Goal: Check status: Check status

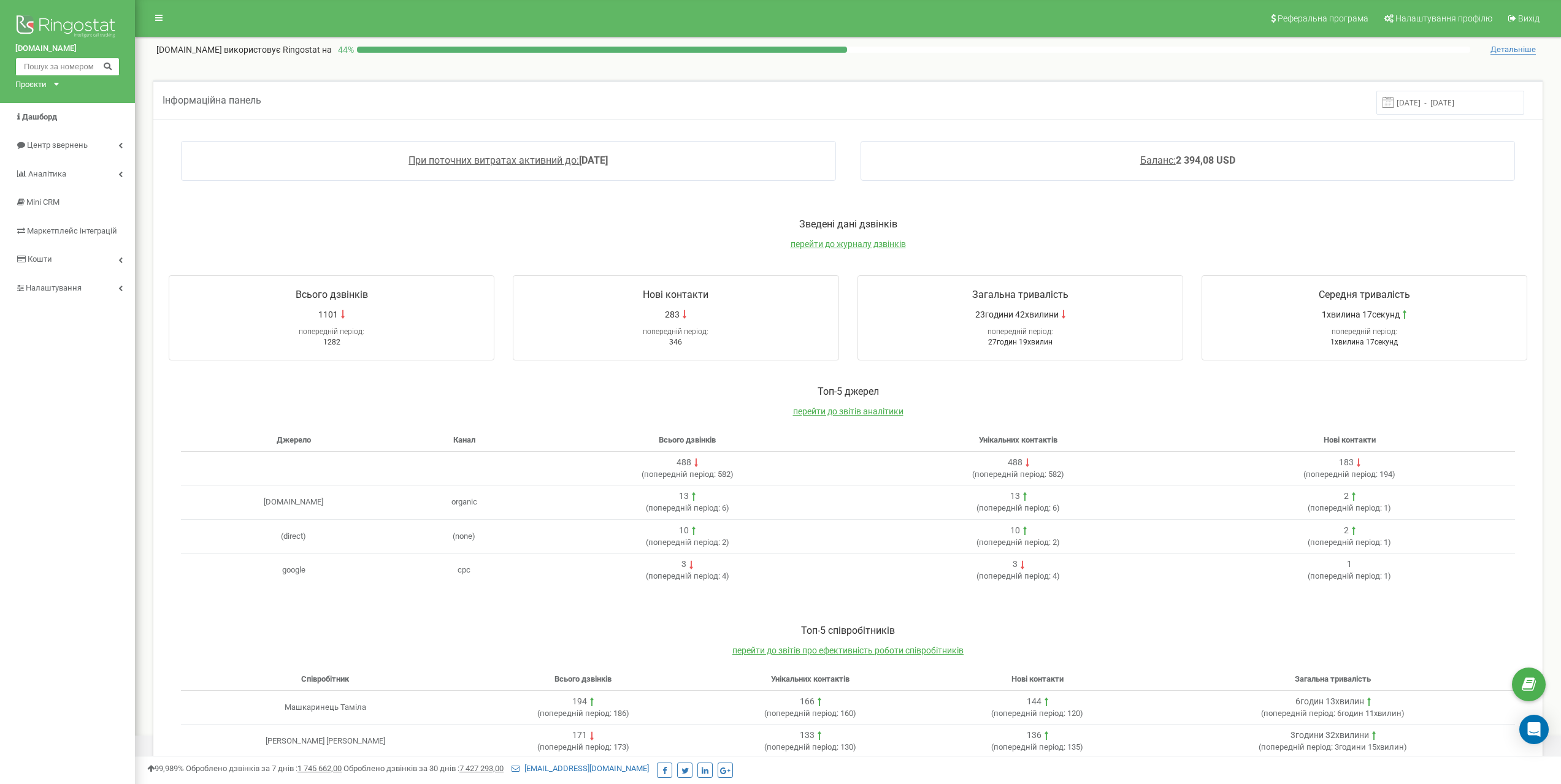
click at [44, 73] on input "text" at bounding box center [68, 67] width 104 height 19
paste input "+380 50 328 9553"
type input "+380 50 328 9553"
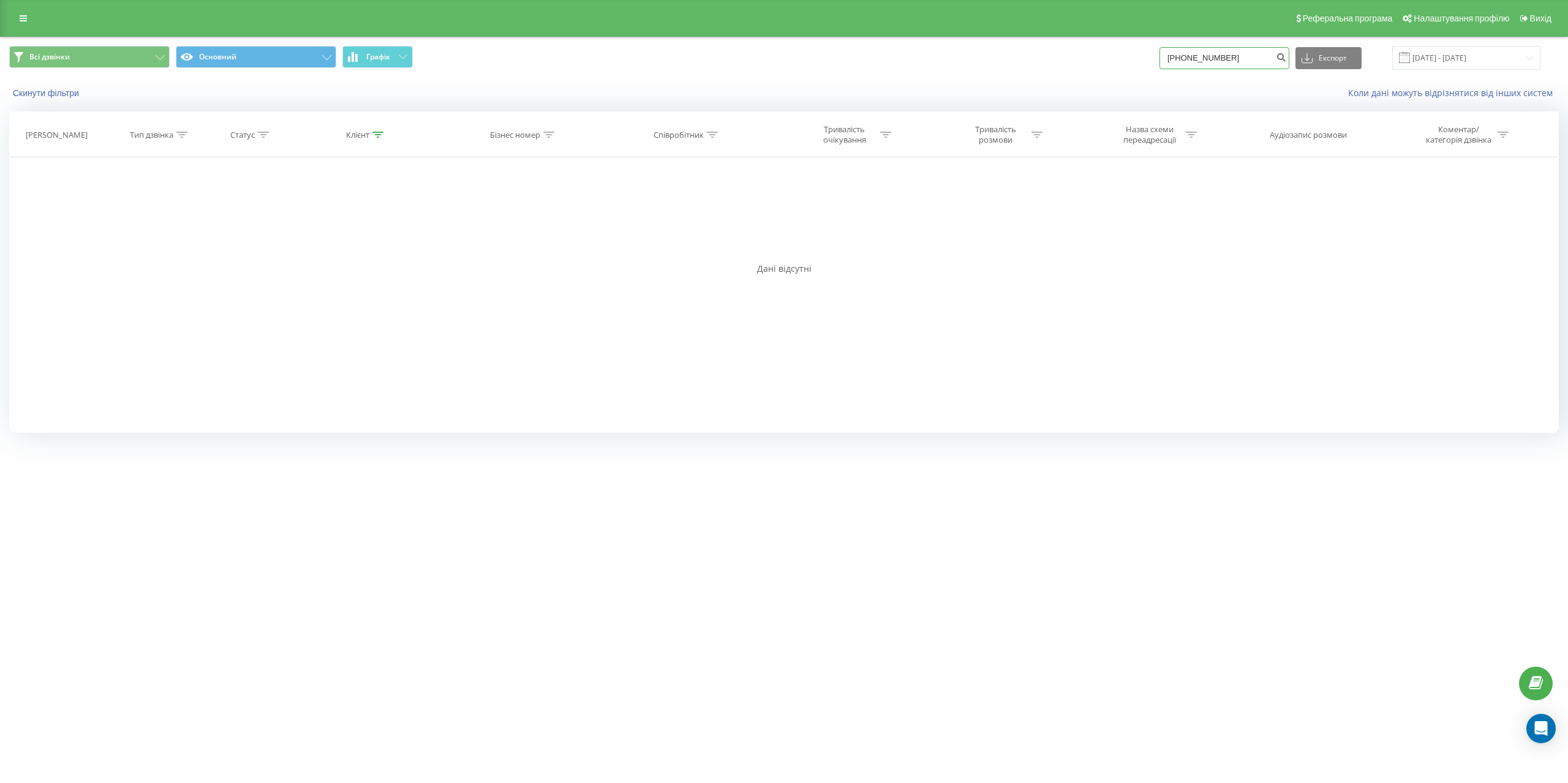
click at [1248, 60] on input "[PHONE_NUMBER]" at bounding box center [1224, 58] width 130 height 22
drag, startPoint x: 1193, startPoint y: 56, endPoint x: 1120, endPoint y: 59, distance: 73.1
click at [1120, 59] on div "Всі дзвінки Основний Графік [PHONE_NUMBER] Експорт .csv .xls .xlsx [DATE] - [DA…" at bounding box center [784, 58] width 1549 height 24
type input "0503289553"
click at [1528, 61] on input "[DATE] - [DATE]" at bounding box center [1466, 58] width 148 height 24
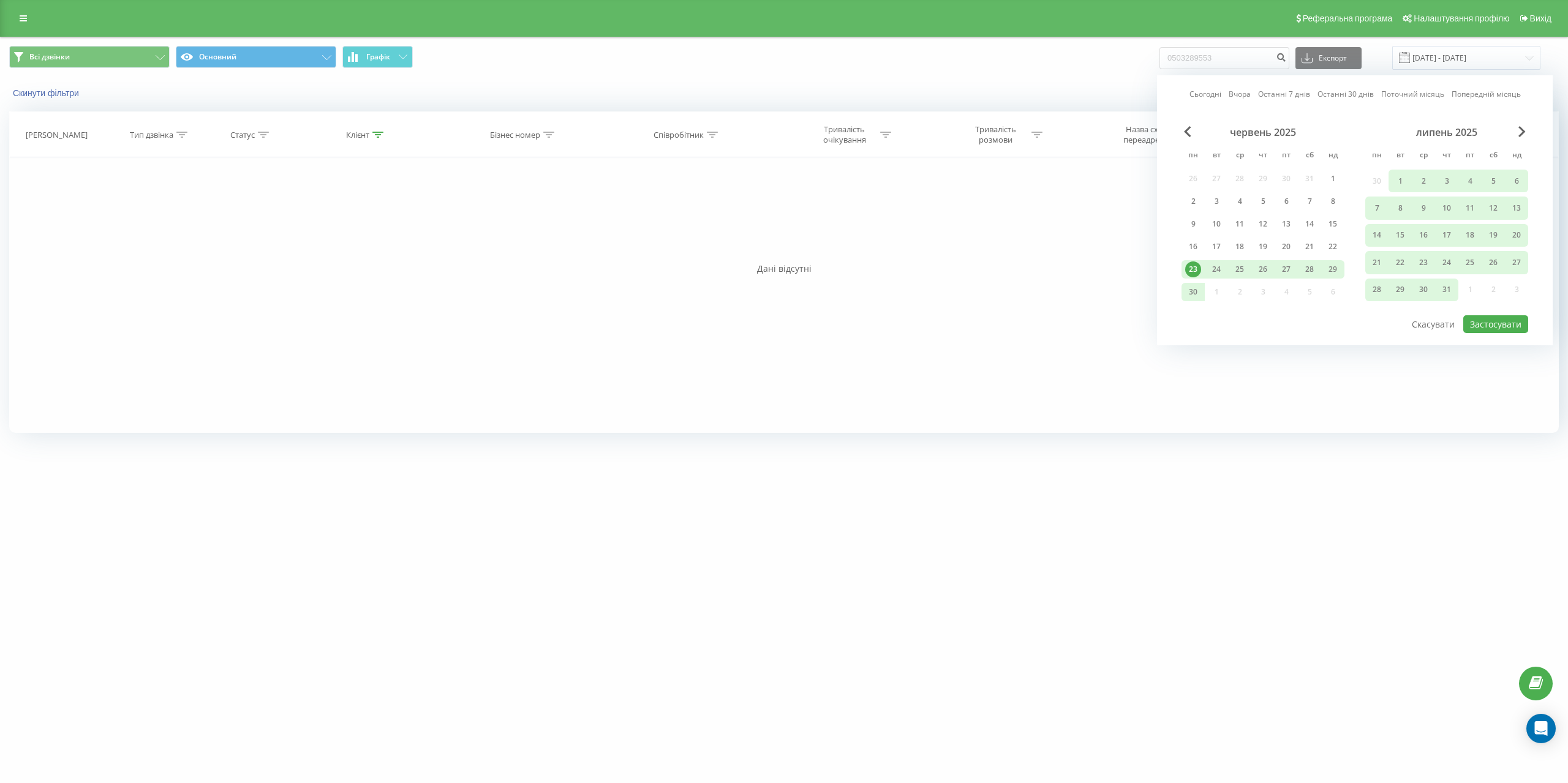
click at [1419, 92] on link "Поточний місяць" at bounding box center [1412, 93] width 63 height 12
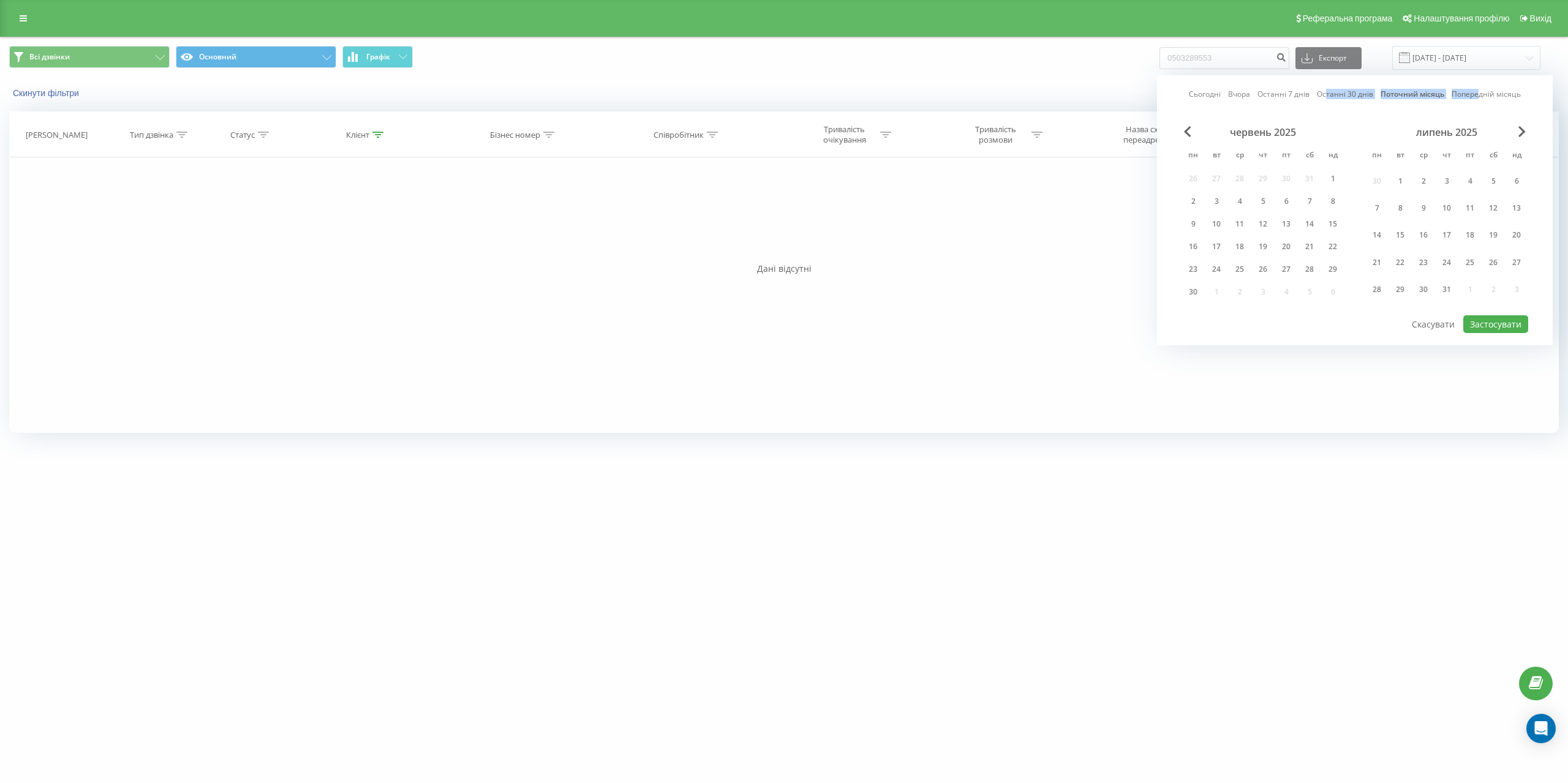
drag, startPoint x: 1477, startPoint y: 91, endPoint x: 1324, endPoint y: 97, distance: 153.1
click at [1324, 97] on div "Сьогодні Вчора Останні 7 днів Останні 30 днів Поточний місяць Попередній місяць" at bounding box center [1355, 94] width 332 height 12
click at [1350, 91] on link "Останні 30 днів" at bounding box center [1345, 93] width 56 height 12
click at [1491, 325] on button "Застосувати" at bounding box center [1495, 324] width 65 height 18
type input "25.08.2025 - 23.09.2025"
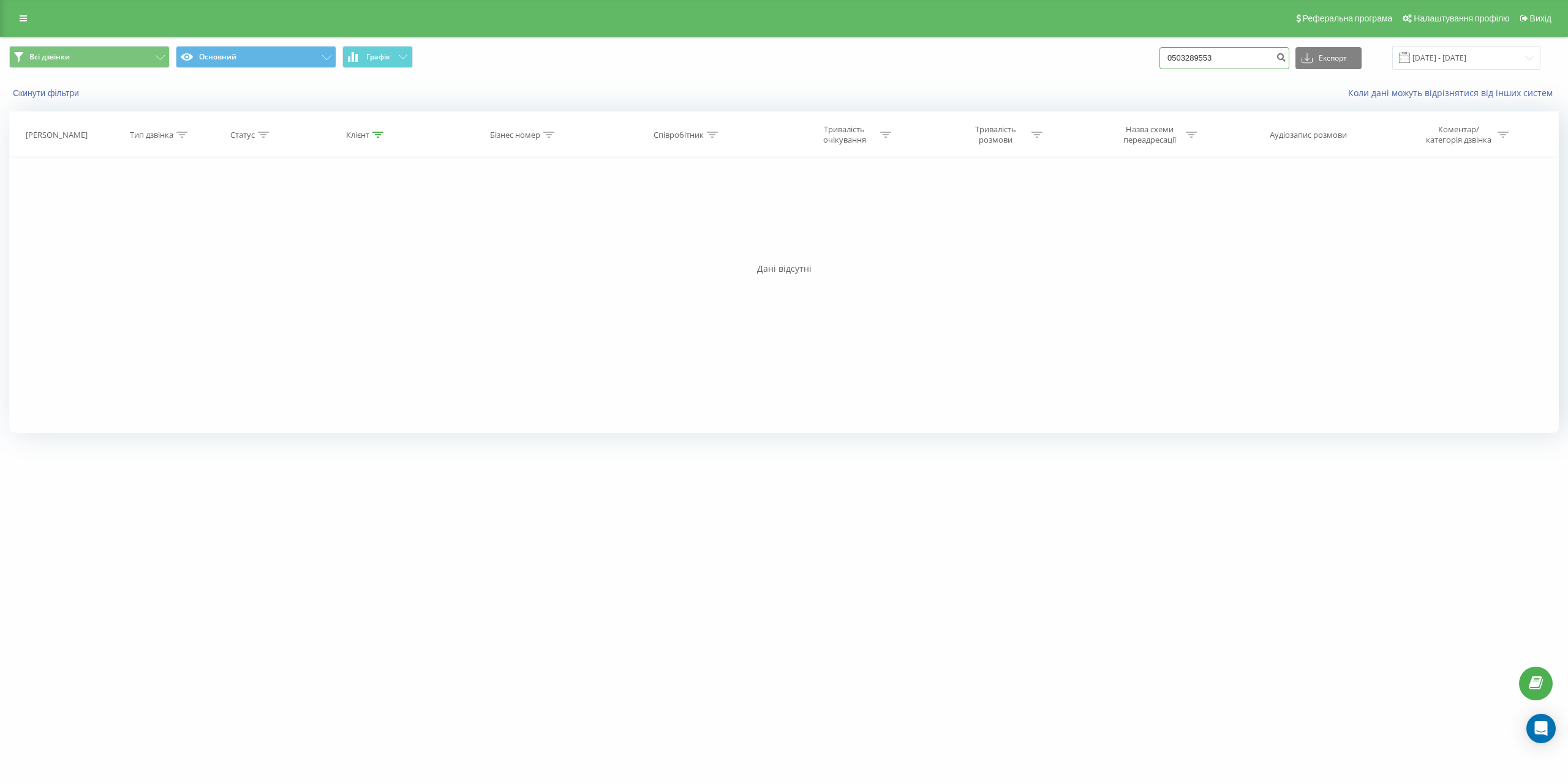
drag, startPoint x: 1236, startPoint y: 59, endPoint x: 1116, endPoint y: 57, distance: 120.0
click at [1116, 57] on div "Всі дзвінки Основний Графік 0503289553 Експорт .csv .xls .xlsx 25.08.2025 - 23.…" at bounding box center [784, 58] width 1549 height 24
paste input "+380 50 328"
type input "+380 50 328 9553"
drag, startPoint x: 1342, startPoint y: 58, endPoint x: 1278, endPoint y: 41, distance: 66.2
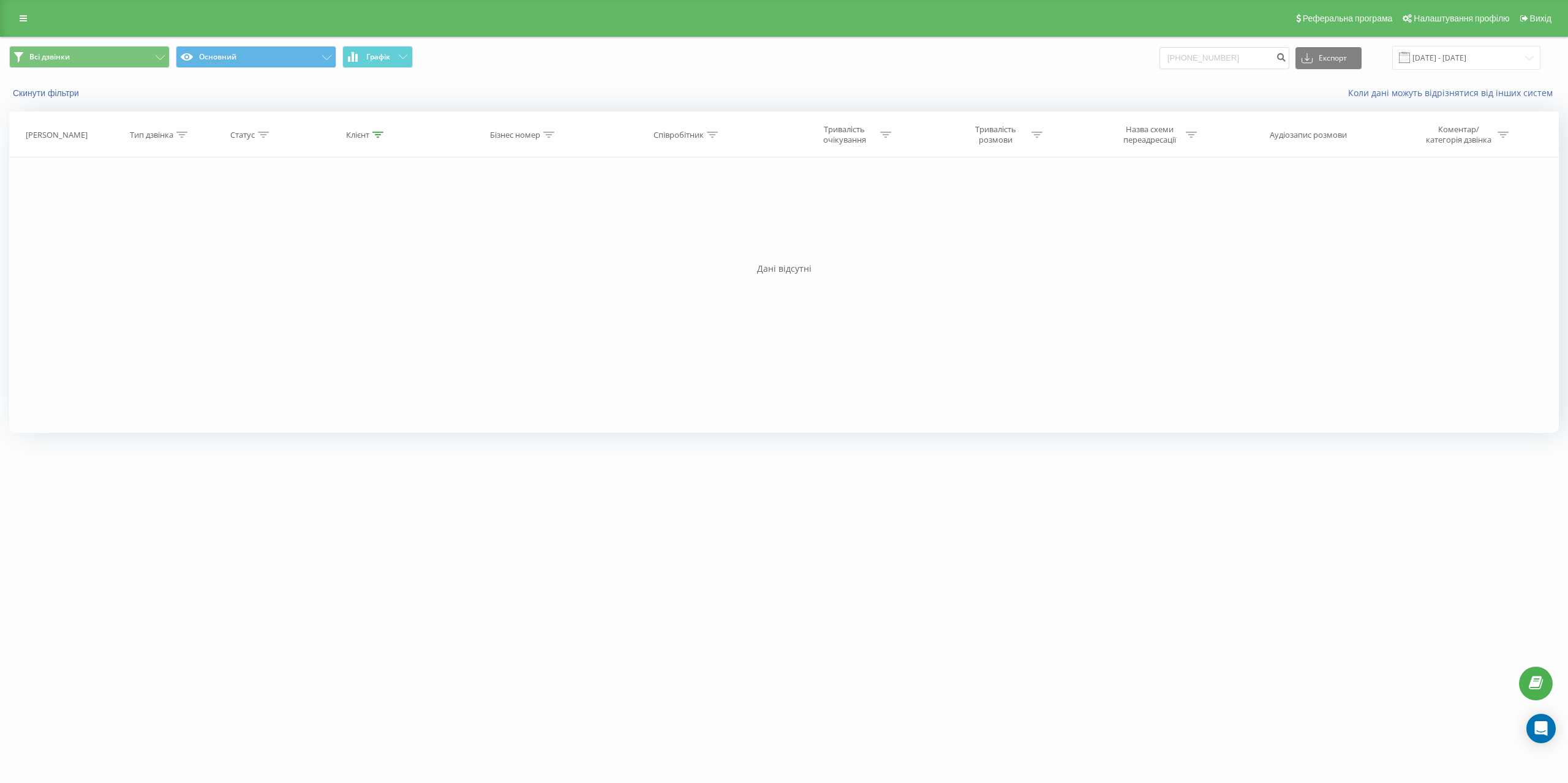
click at [1276, 39] on div "Всі дзвінки Основний Графік +380 50 328 9553 Експорт .csv .xls .xlsx 25.08.2025…" at bounding box center [784, 58] width 1566 height 41
click at [1286, 56] on icon "submit" at bounding box center [1281, 55] width 10 height 7
click at [1362, 609] on div "yourtransfer.net +380503289553 Проекти yourtransfer.net Дашборд Центр звернень …" at bounding box center [784, 392] width 1568 height 783
drag, startPoint x: 1249, startPoint y: 52, endPoint x: 1148, endPoint y: 53, distance: 101.0
click at [1148, 53] on div "Всі дзвінки Основний Графік [PHONE_NUMBER] Експорт .csv .xls .xlsx [DATE] - [DA…" at bounding box center [784, 58] width 1549 height 24
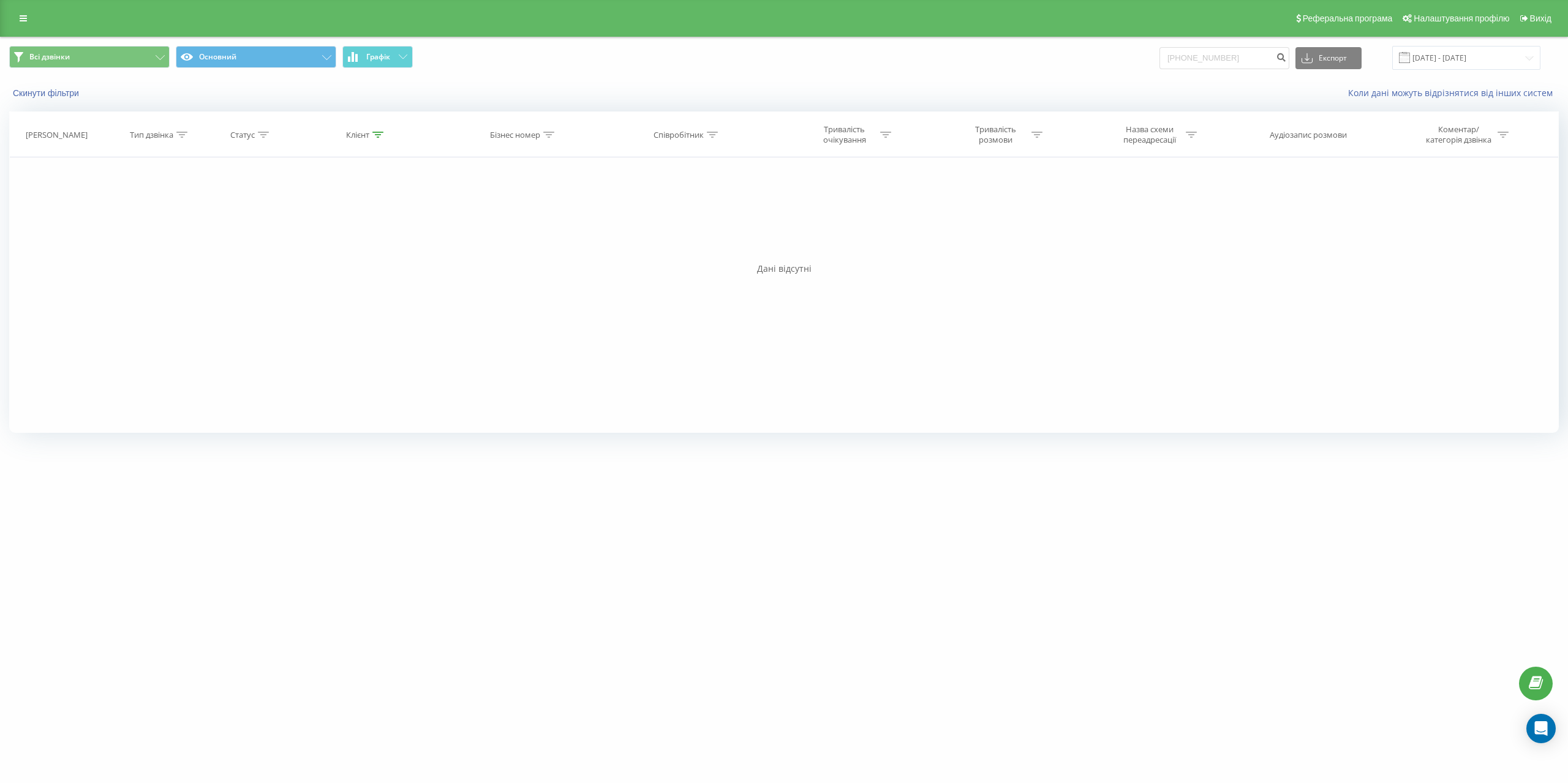
click at [722, 495] on div "yourtransfer.net +380503289553 Проекти yourtransfer.net Дашборд Центр звернень …" at bounding box center [784, 392] width 1568 height 783
